Goal: Task Accomplishment & Management: Manage account settings

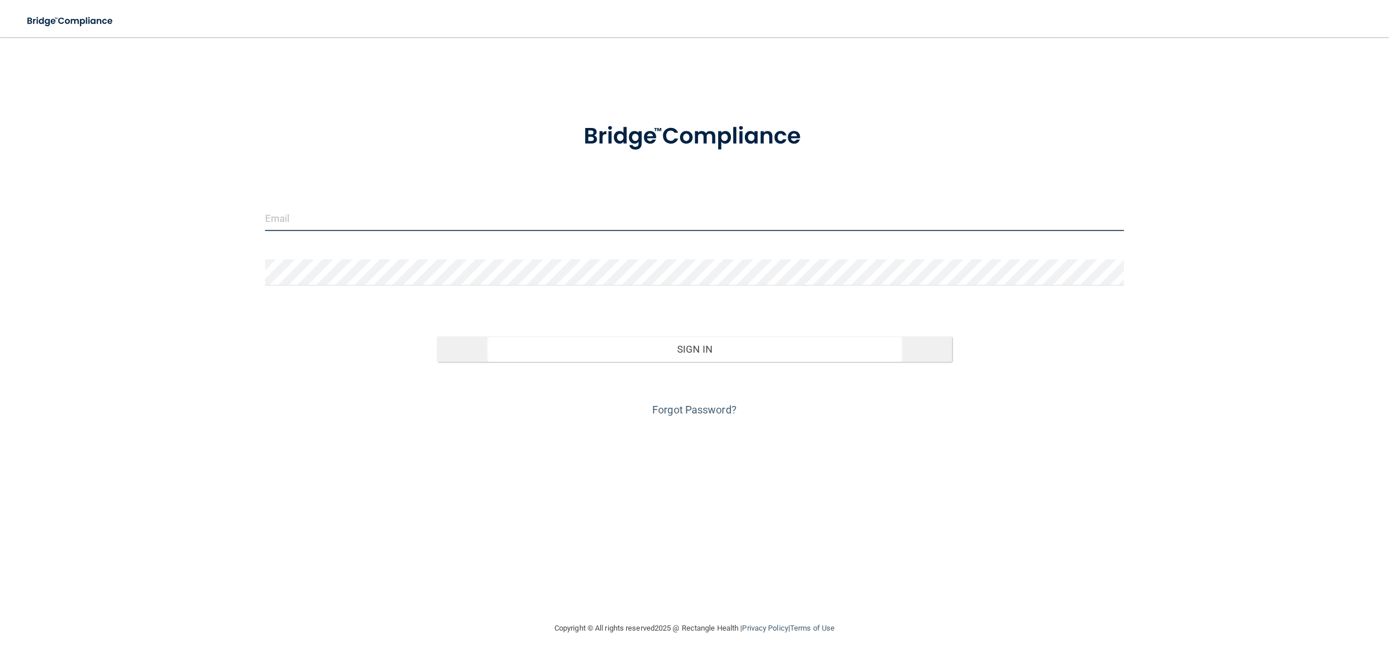
type input "[EMAIL_ADDRESS][DOMAIN_NAME]"
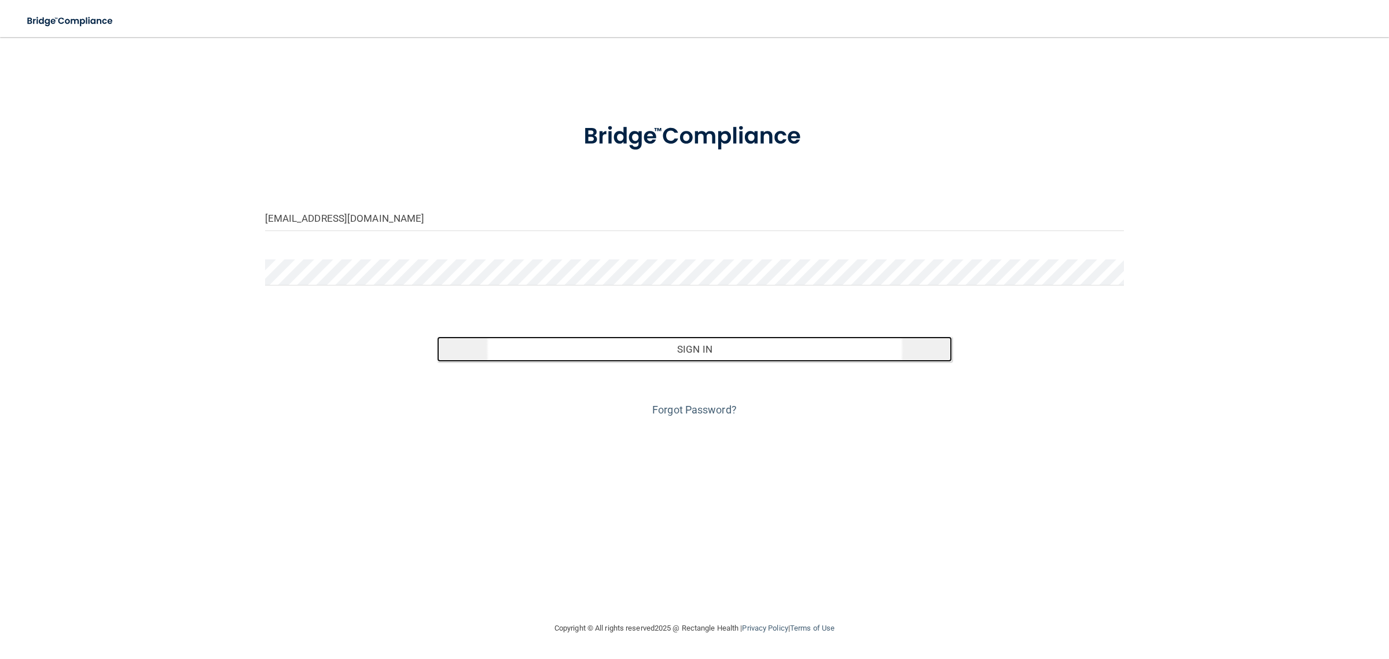
click at [680, 345] on button "Sign In" at bounding box center [695, 348] width 516 height 25
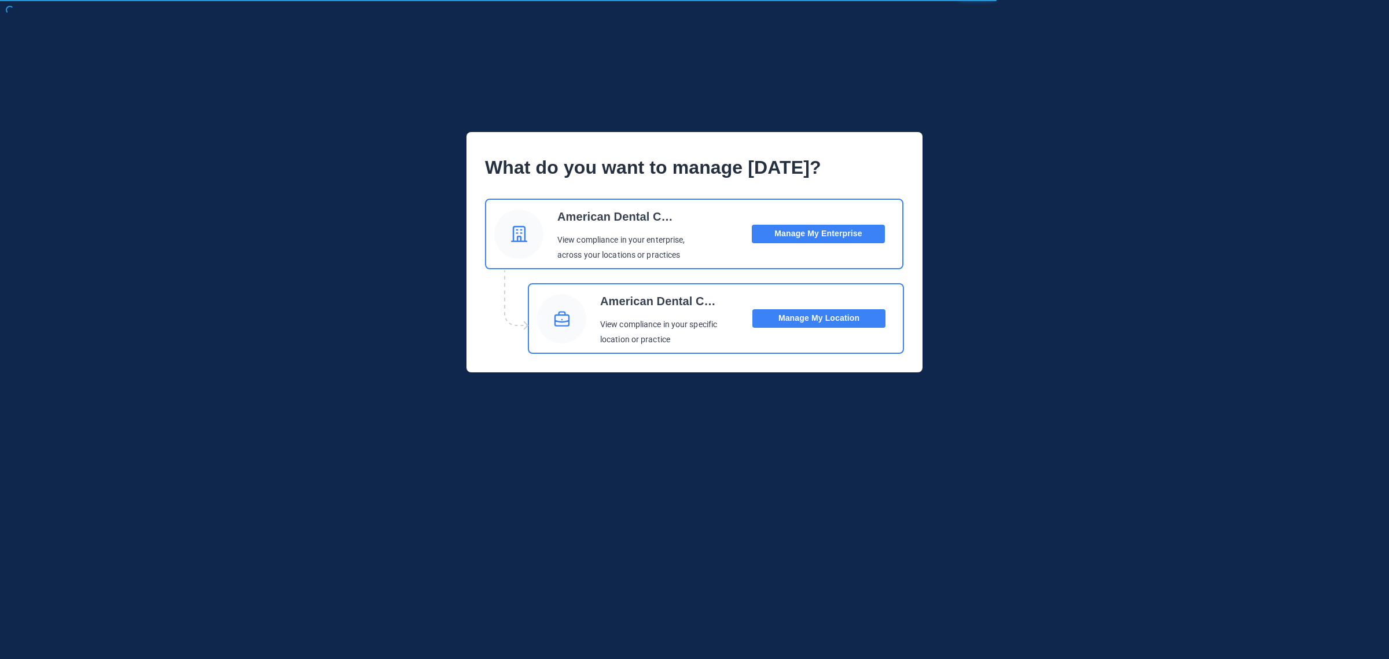
click at [701, 303] on p "American Dental Companies" at bounding box center [659, 300] width 119 height 23
click at [803, 320] on button "Manage My Location" at bounding box center [819, 318] width 133 height 19
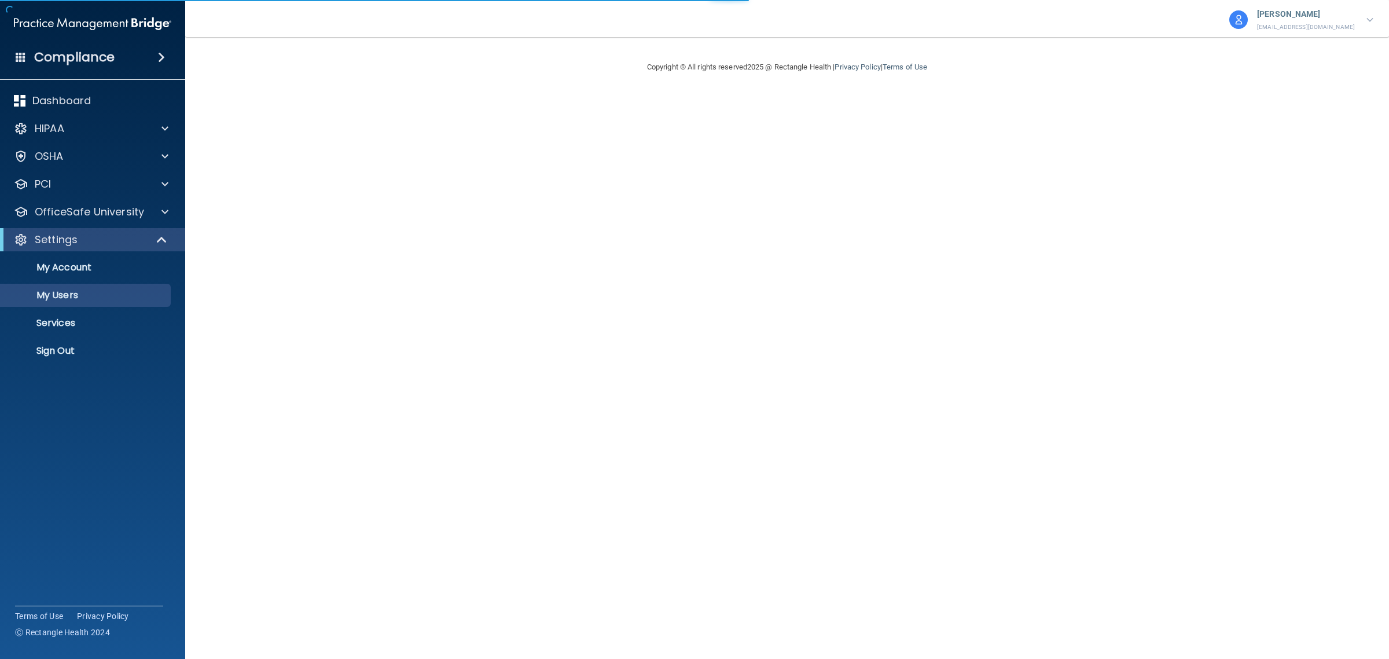
select select "20"
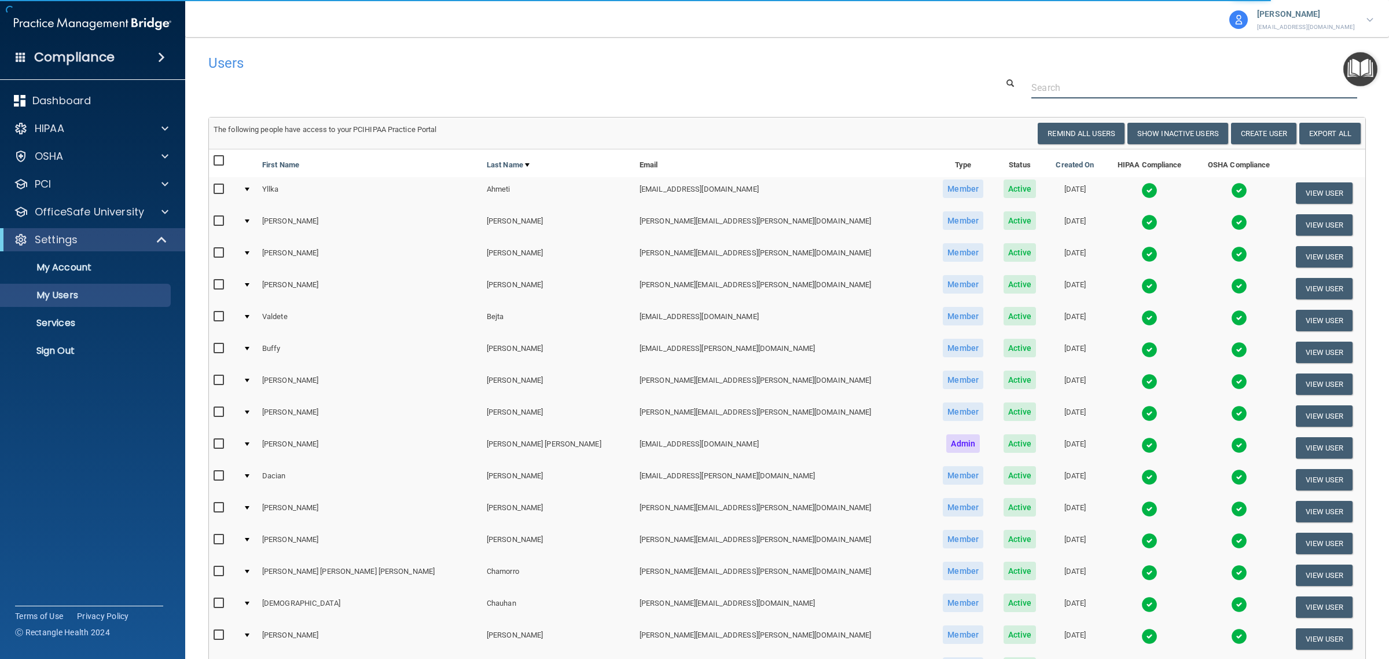
click at [1050, 86] on input "text" at bounding box center [1195, 87] width 326 height 21
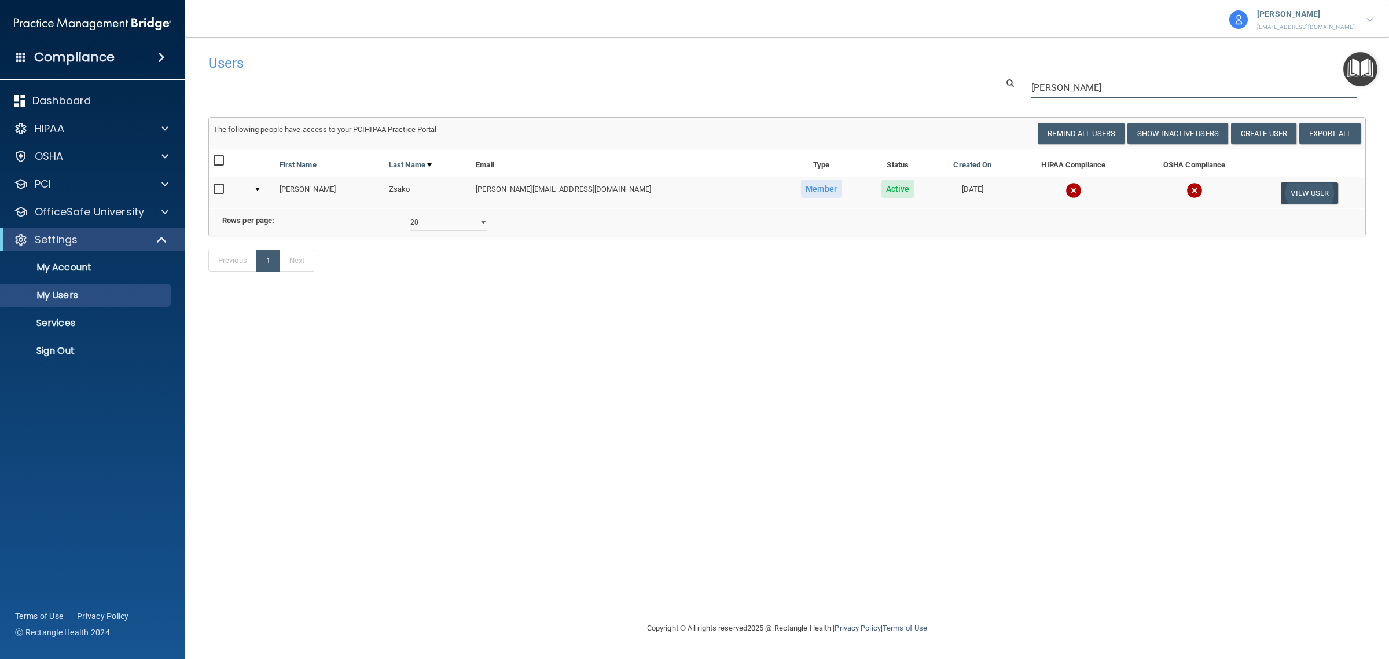
type input "steve"
click at [1313, 188] on button "View User" at bounding box center [1309, 192] width 57 height 21
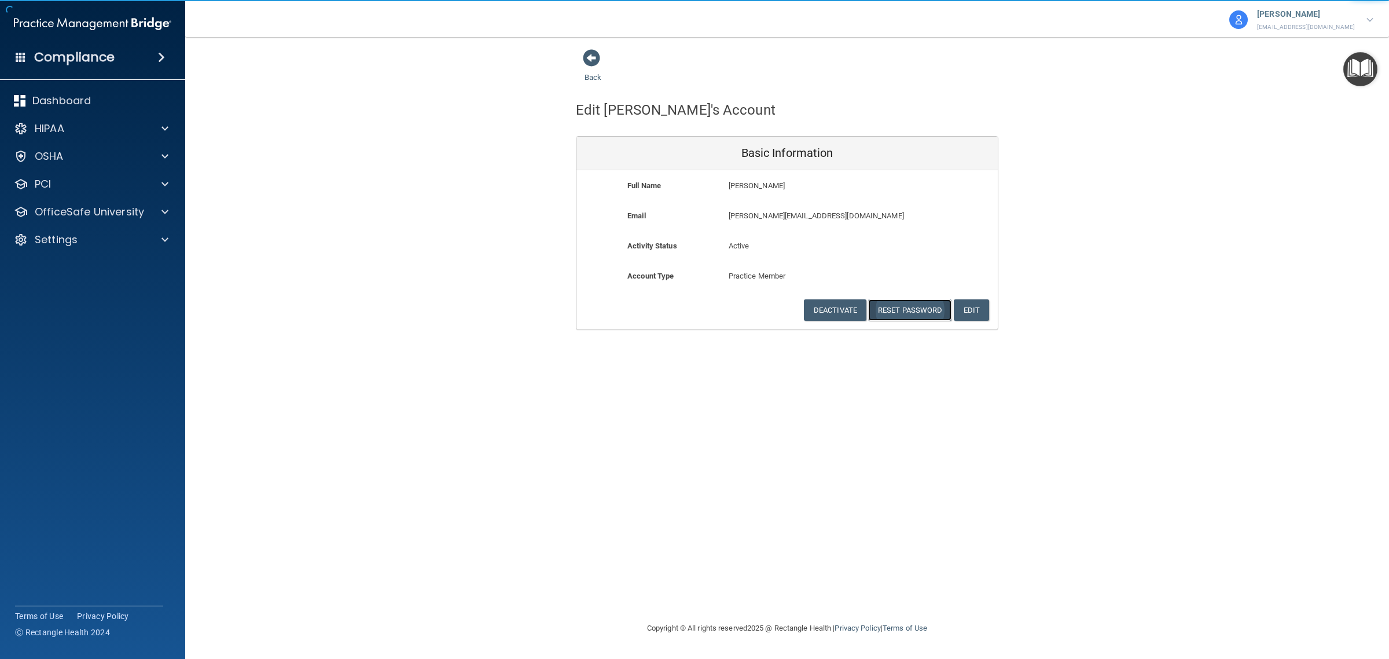
click at [916, 315] on button "Reset Password" at bounding box center [909, 309] width 83 height 21
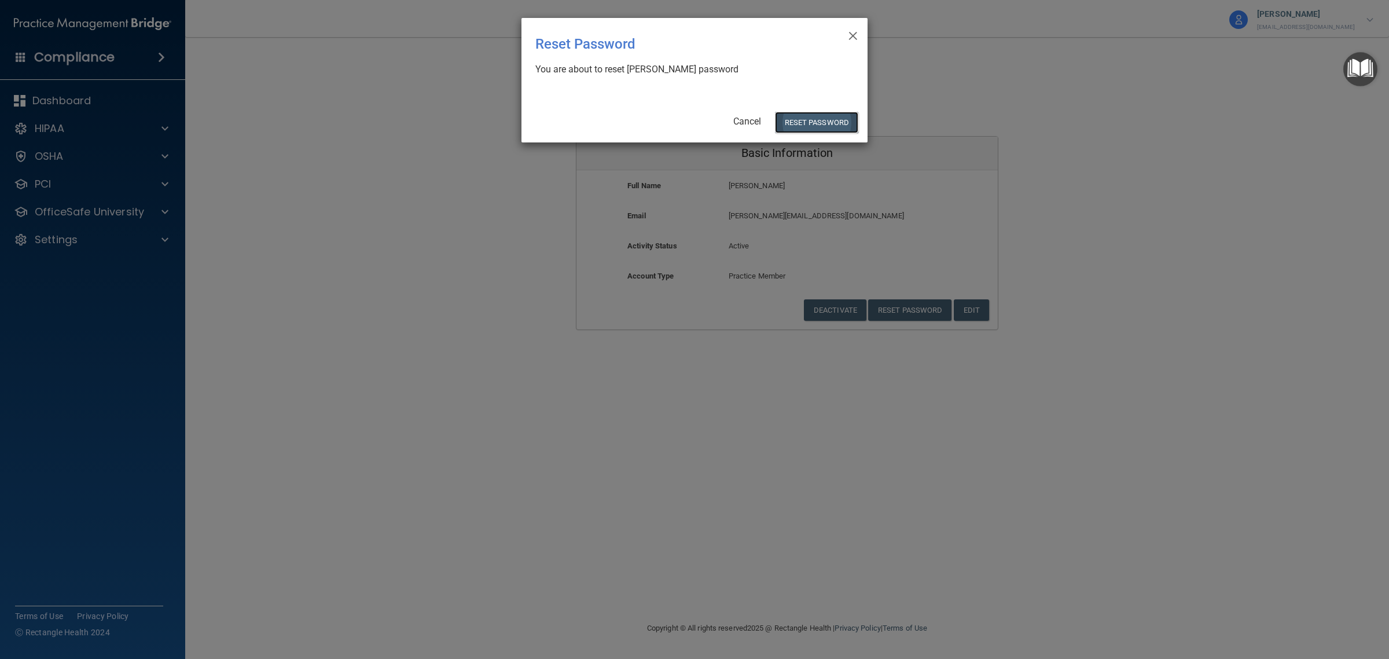
click at [814, 124] on button "Reset Password" at bounding box center [816, 122] width 83 height 21
